Goal: Task Accomplishment & Management: Use online tool/utility

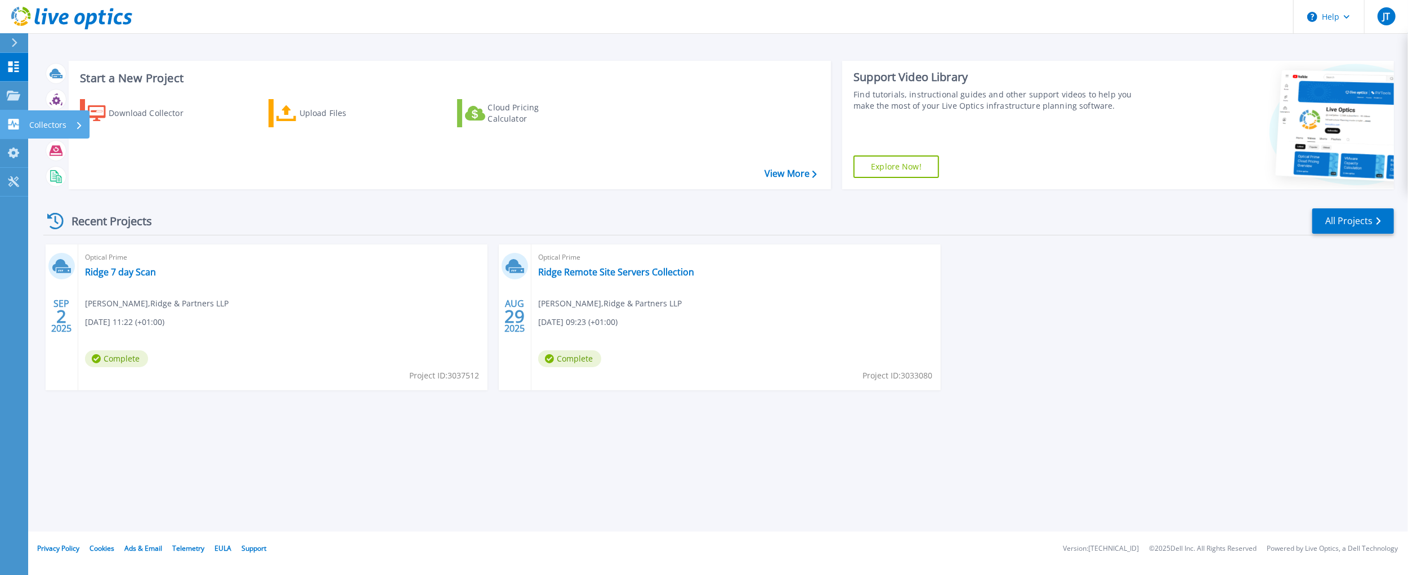
click at [15, 119] on icon at bounding box center [13, 124] width 11 height 11
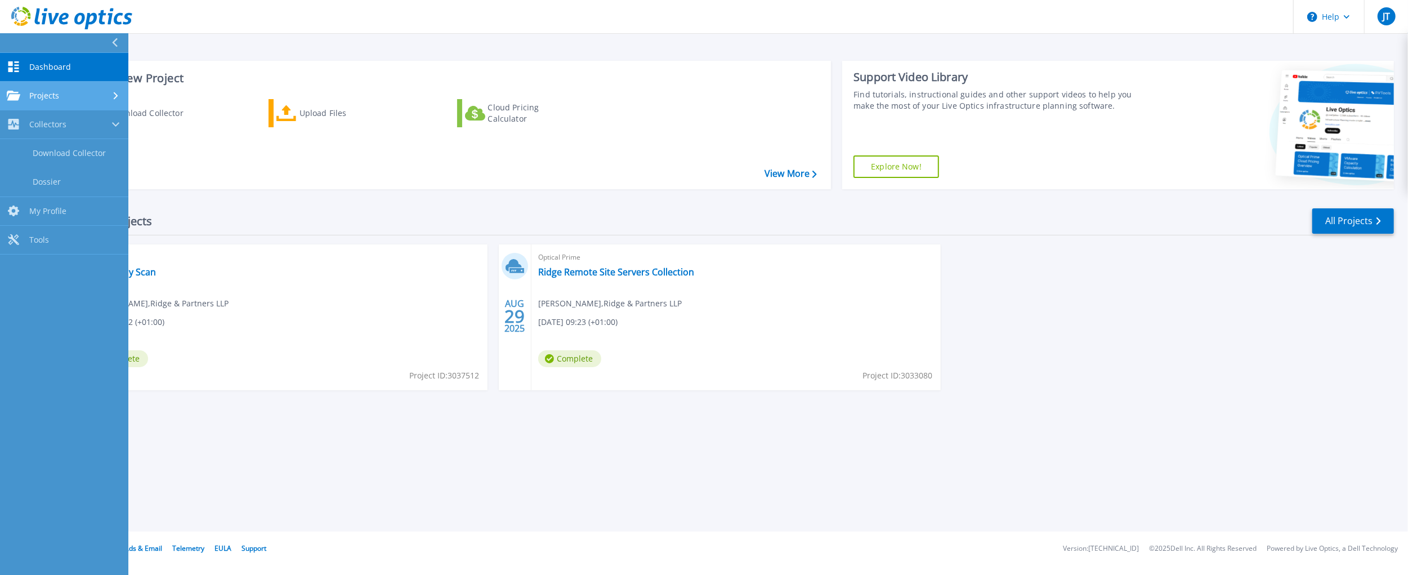
click at [65, 89] on link "Projects Projects" at bounding box center [64, 96] width 128 height 29
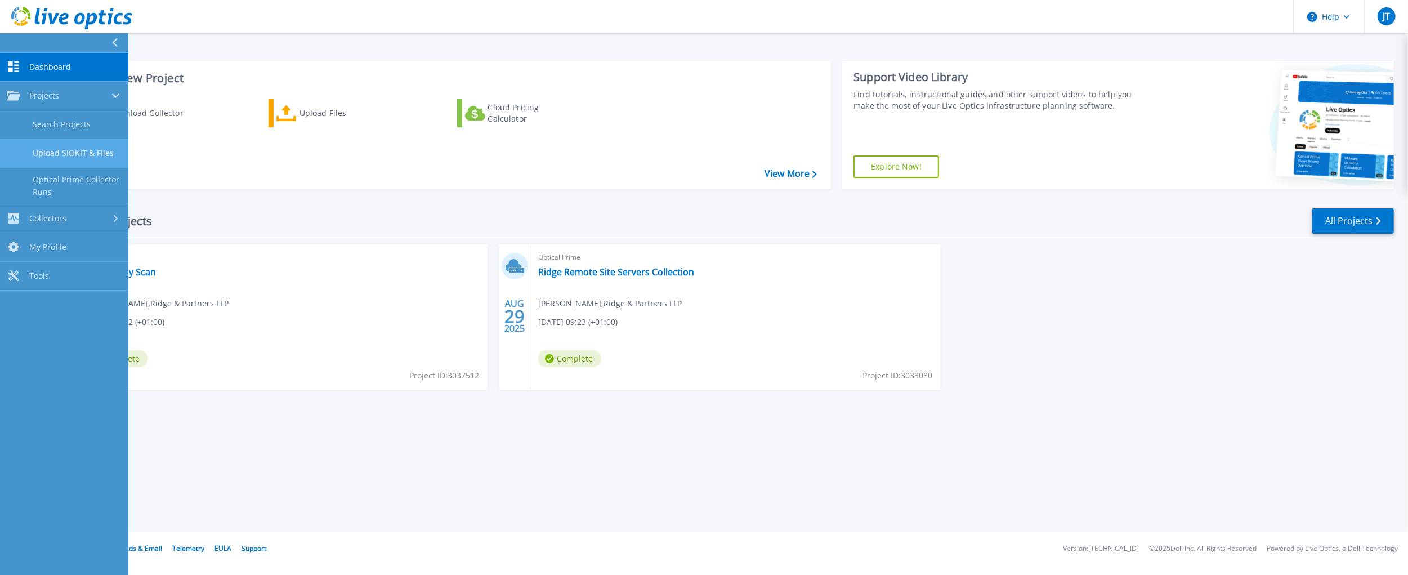
click at [68, 154] on link "Upload SIOKIT & Files" at bounding box center [64, 153] width 128 height 29
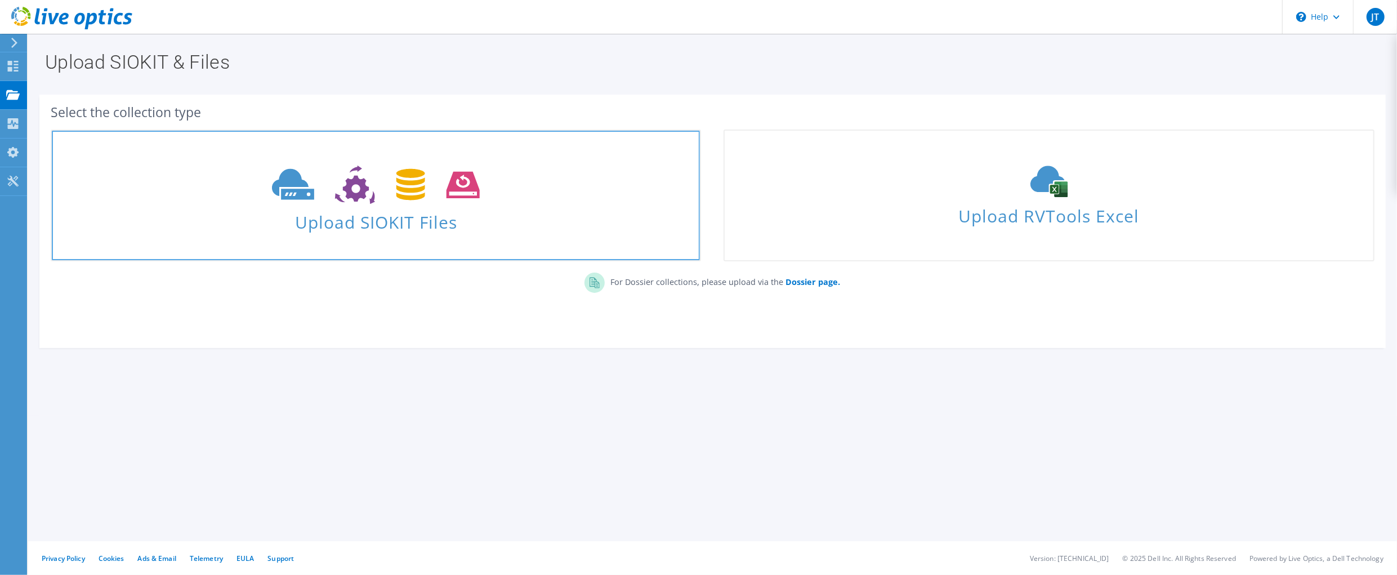
click at [415, 219] on span "Upload SIOKIT Files" at bounding box center [376, 219] width 648 height 24
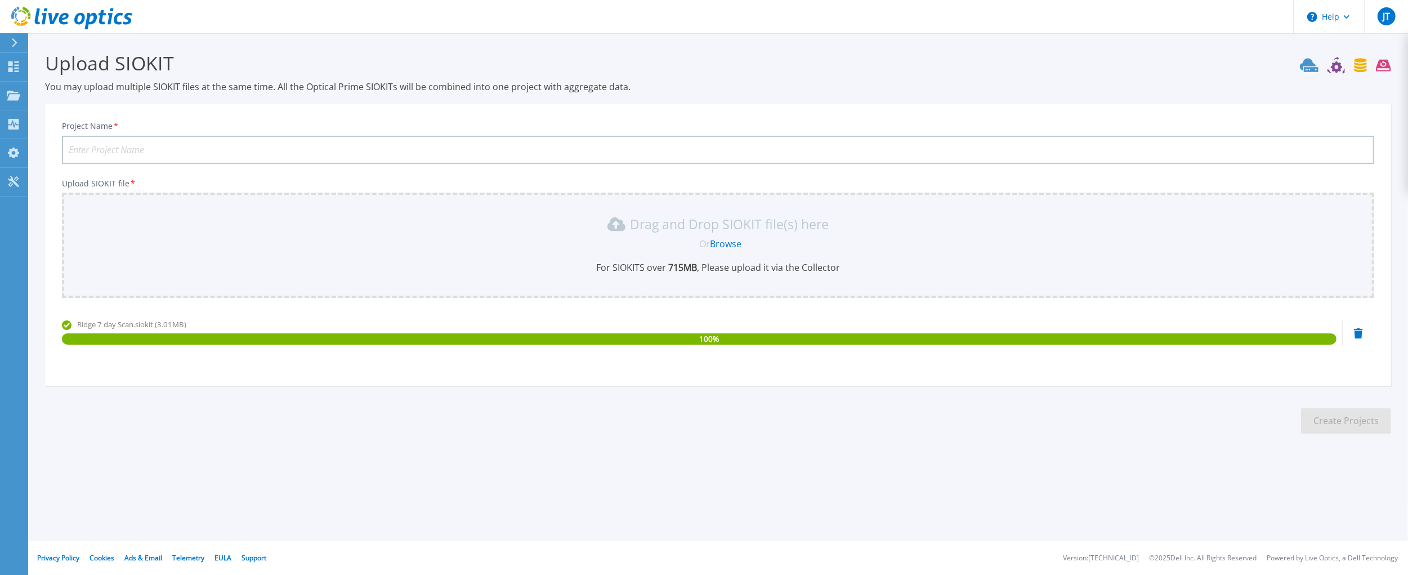
click at [114, 144] on input "Project Name *" at bounding box center [718, 150] width 1312 height 28
type input "Ridge and Partners 7 Day Scan"
click at [1349, 424] on button "Create Projects" at bounding box center [1346, 420] width 90 height 25
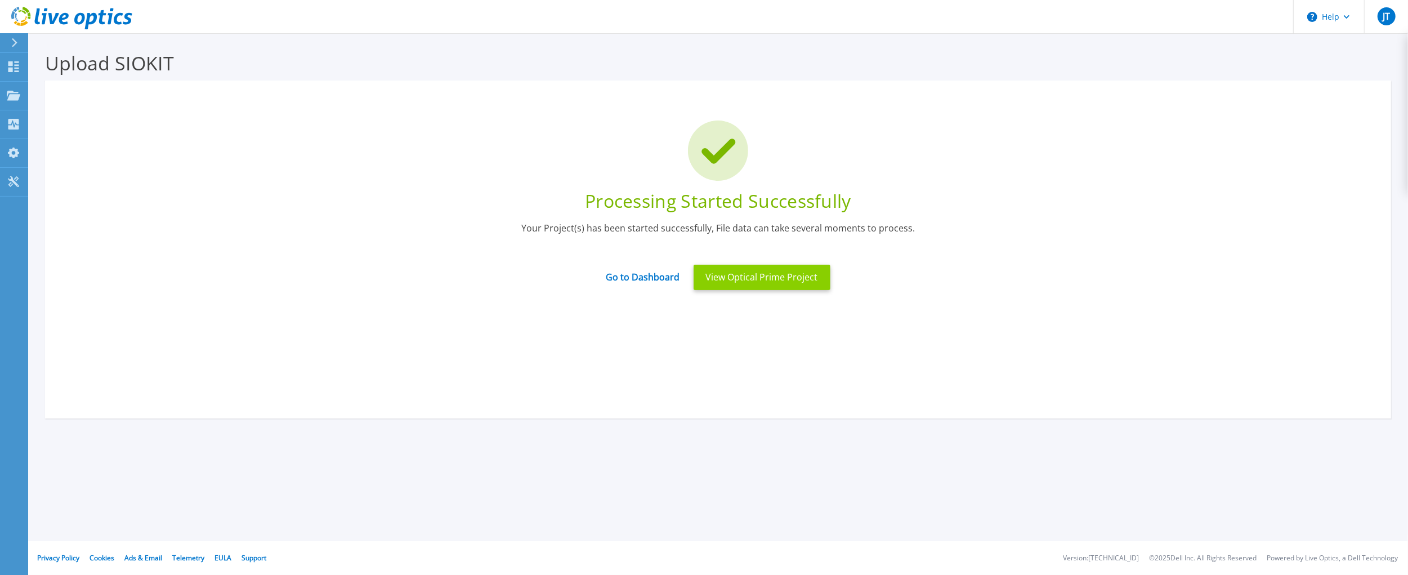
click at [768, 280] on button "View Optical Prime Project" at bounding box center [762, 277] width 137 height 25
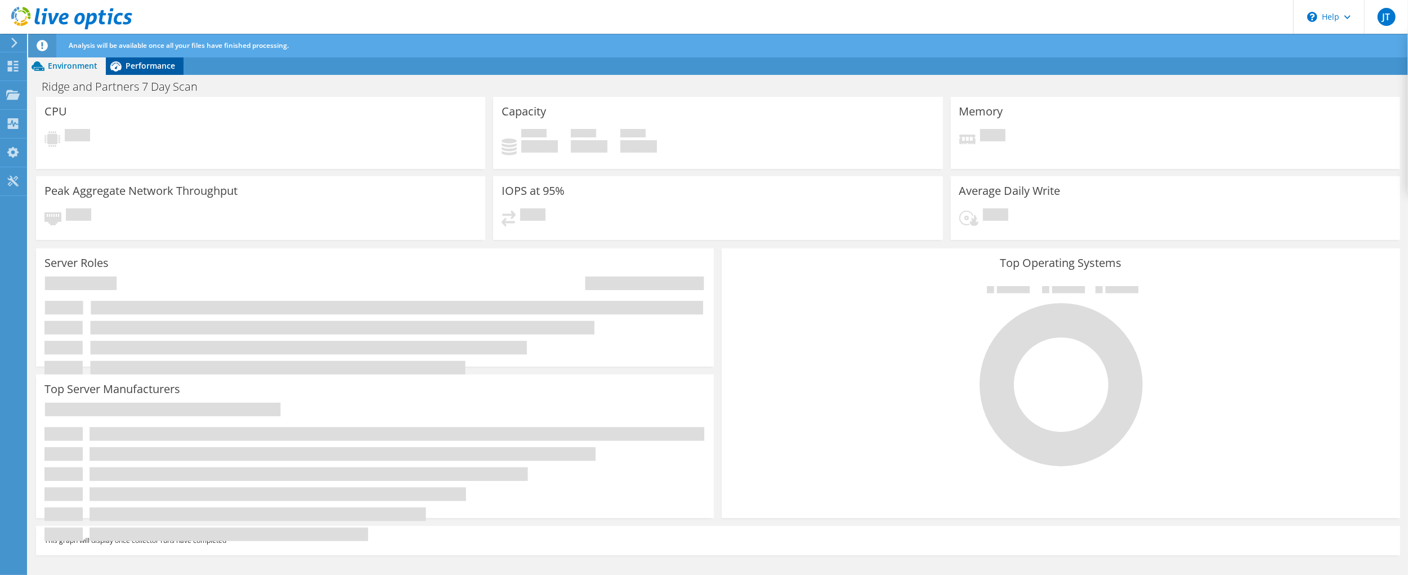
click at [146, 70] on span "Performance" at bounding box center [151, 65] width 50 height 11
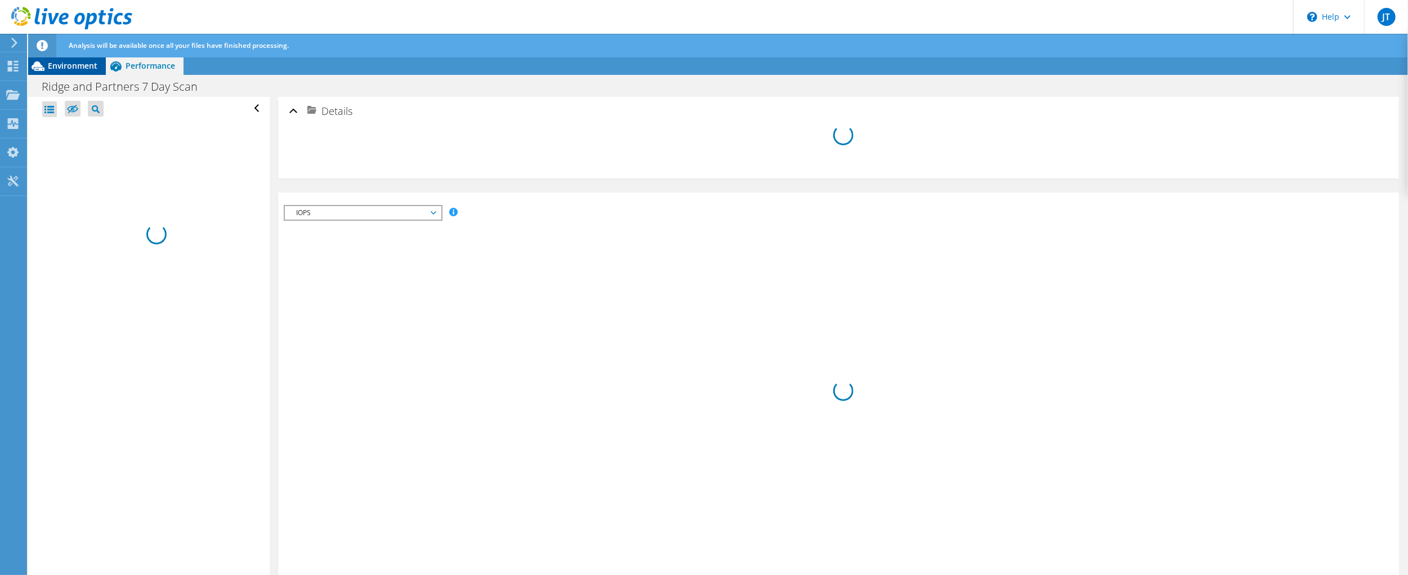
click at [56, 69] on span "Environment" at bounding box center [73, 65] width 50 height 11
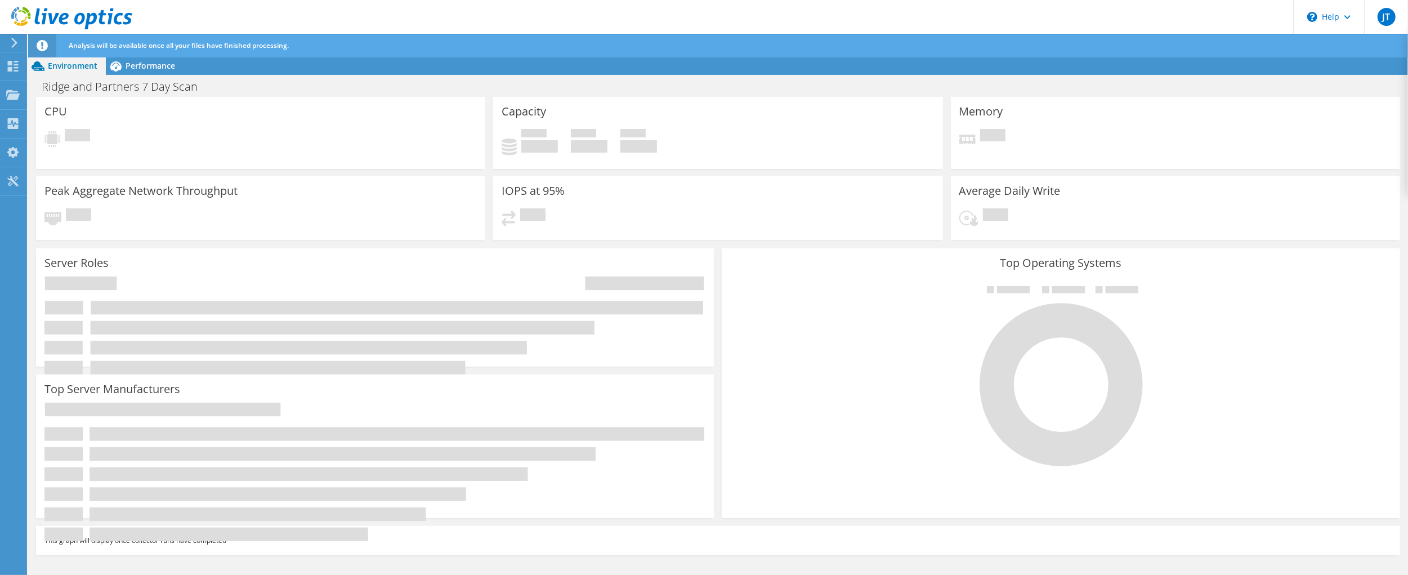
click at [51, 16] on use at bounding box center [71, 18] width 121 height 23
